Goal: Check status: Check status

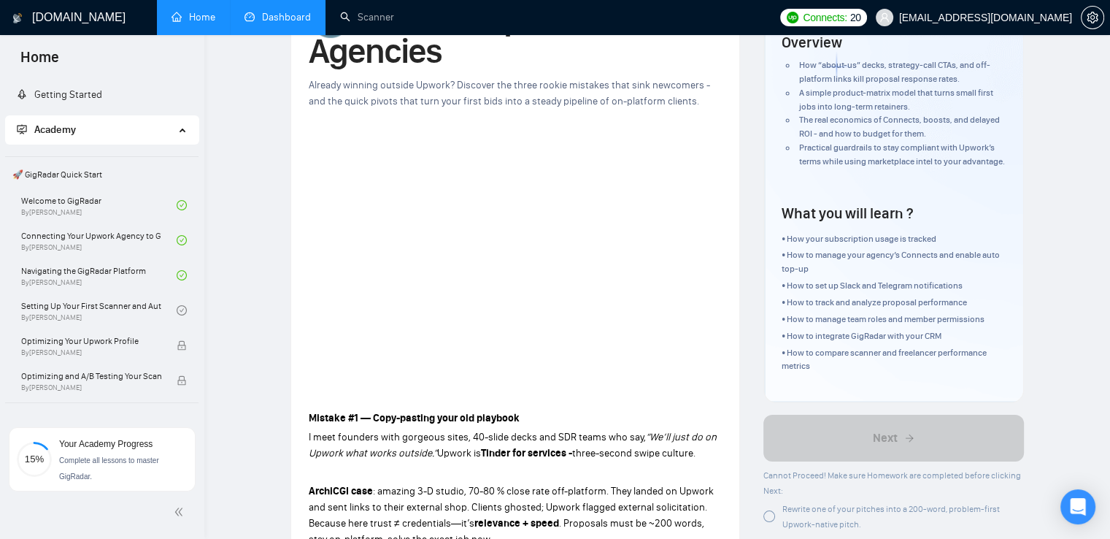
scroll to position [365, 0]
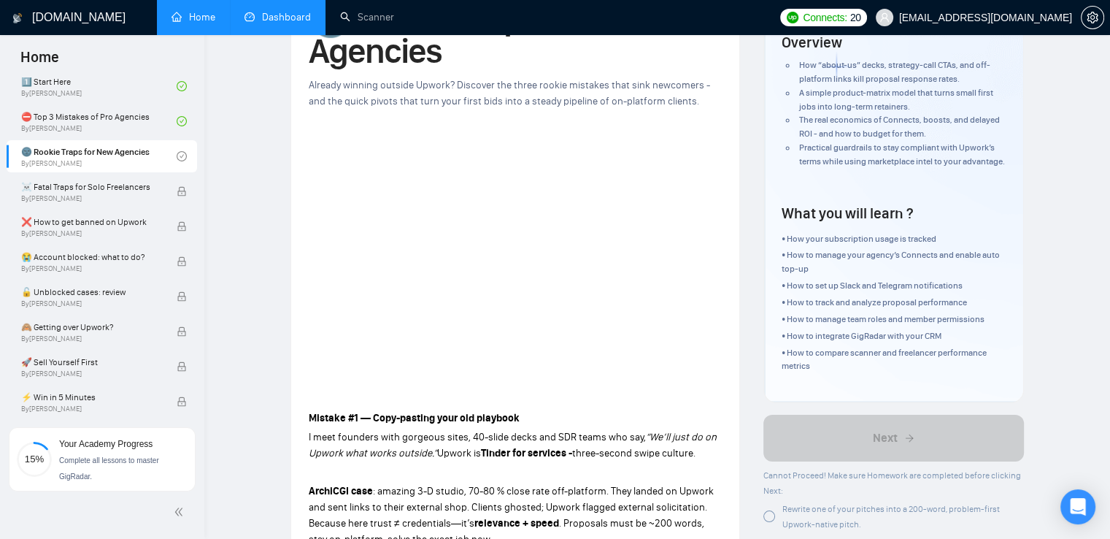
click at [261, 15] on link "Dashboard" at bounding box center [278, 17] width 66 height 12
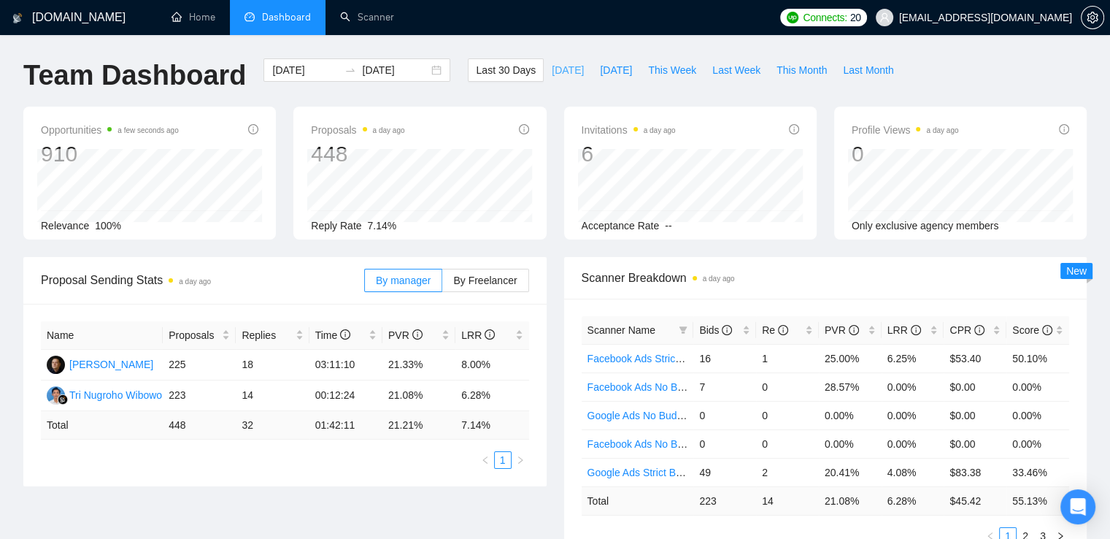
click at [559, 65] on span "[DATE]" at bounding box center [568, 70] width 32 height 16
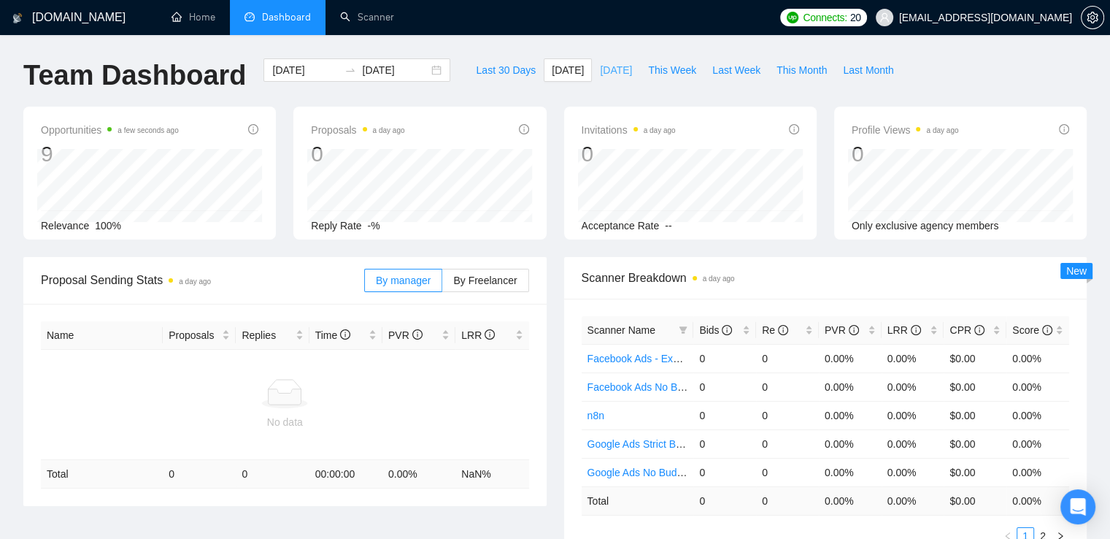
click at [607, 80] on button "[DATE]" at bounding box center [616, 69] width 48 height 23
type input "[DATE]"
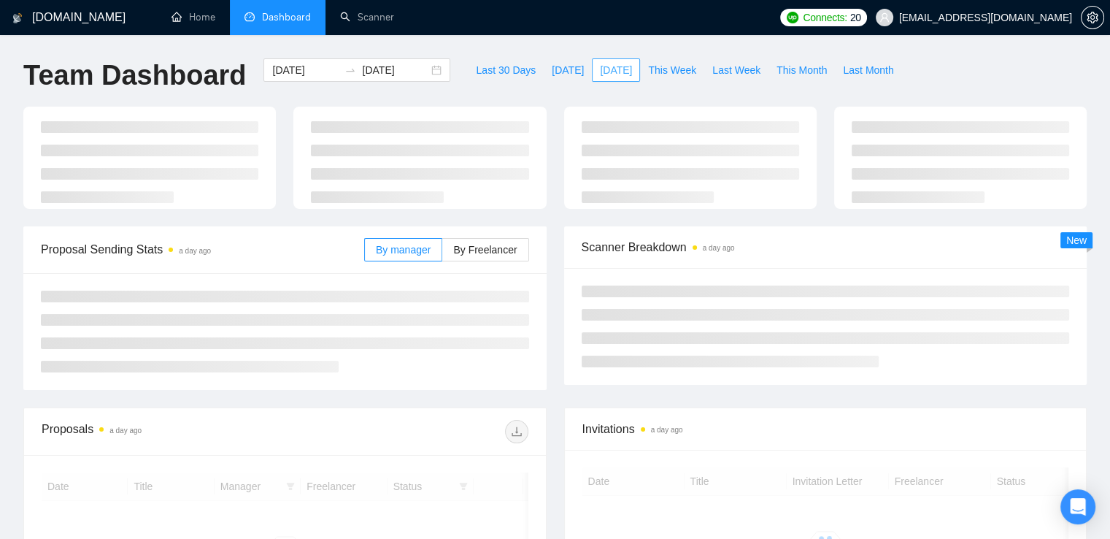
click at [604, 75] on span "[DATE]" at bounding box center [616, 70] width 32 height 16
